Goal: Task Accomplishment & Management: Use online tool/utility

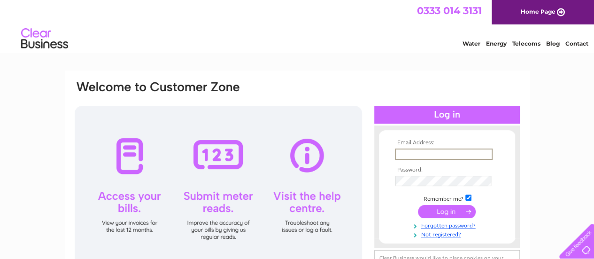
click at [405, 156] on input "text" at bounding box center [444, 153] width 98 height 11
type input "fiona.fraser11@btconnect.com"
click at [443, 213] on input "submit" at bounding box center [447, 210] width 58 height 13
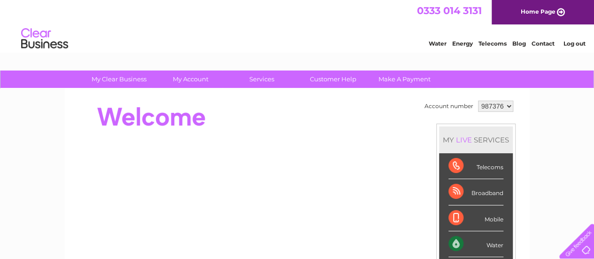
click at [453, 242] on div "Water" at bounding box center [475, 244] width 55 height 26
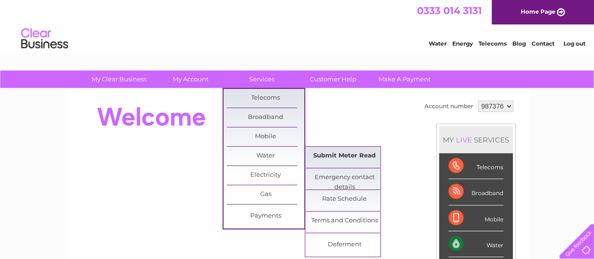
click at [329, 152] on link "Submit Meter Read" at bounding box center [344, 155] width 77 height 19
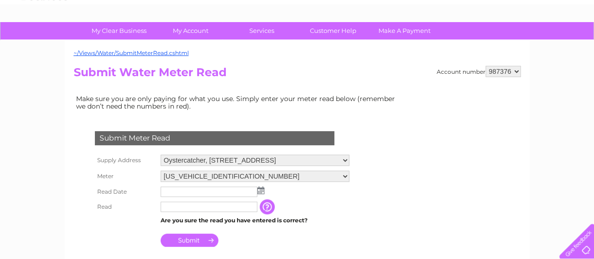
scroll to position [56, 0]
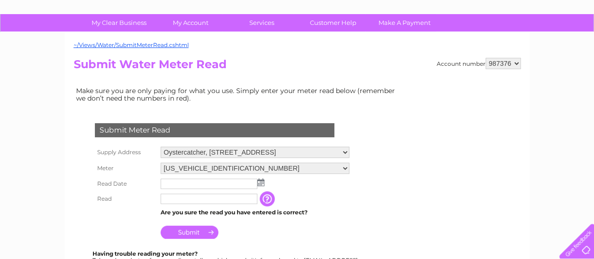
click at [258, 182] on img at bounding box center [260, 182] width 7 height 8
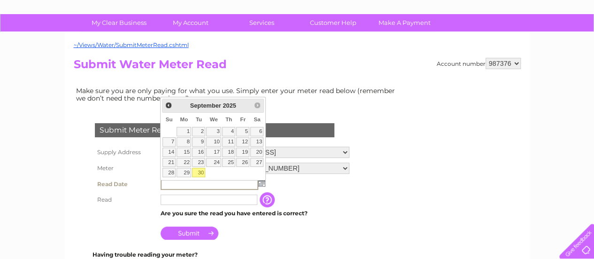
click at [202, 171] on link "30" at bounding box center [198, 172] width 13 height 9
type input "[DATE]"
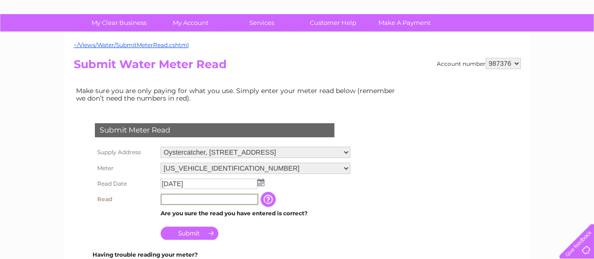
click at [184, 200] on input "text" at bounding box center [210, 198] width 98 height 11
type input "00376"
click at [206, 231] on input "Submit" at bounding box center [190, 232] width 58 height 13
